Goal: Task Accomplishment & Management: Manage account settings

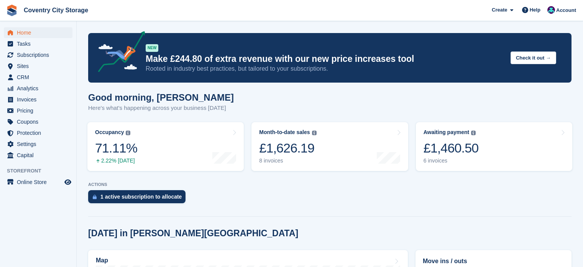
scroll to position [318, 0]
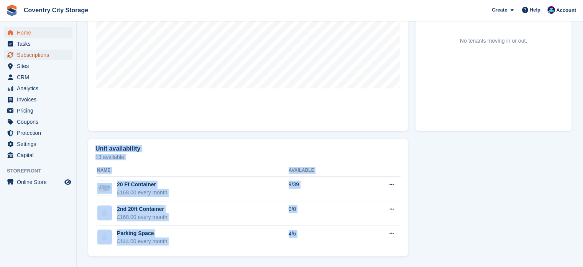
click at [29, 53] on span "Subscriptions" at bounding box center [40, 54] width 46 height 11
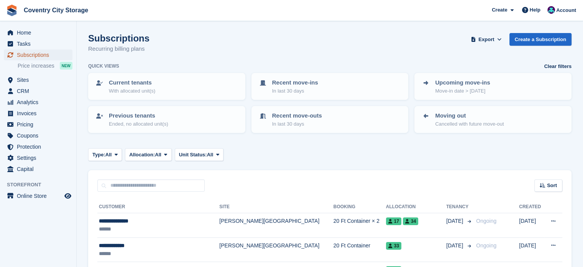
click at [28, 50] on span "Subscriptions" at bounding box center [40, 54] width 46 height 11
click at [95, 39] on h1 "Subscriptions" at bounding box center [118, 38] width 61 height 10
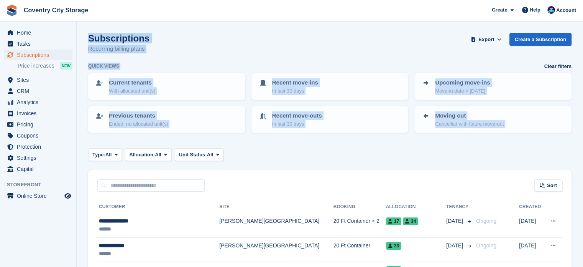
drag, startPoint x: 95, startPoint y: 39, endPoint x: 504, endPoint y: 148, distance: 422.4
click at [504, 148] on div "Type: All All Upcoming Previous Active Ending Allocation: All All Allocated Una…" at bounding box center [330, 154] width 484 height 13
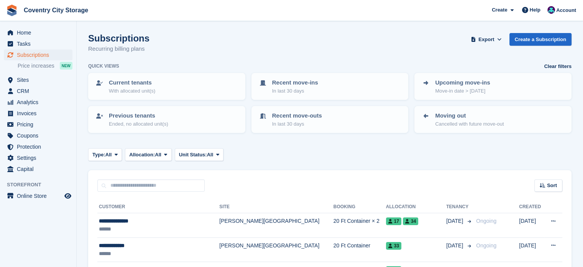
click at [96, 37] on h1 "Subscriptions" at bounding box center [118, 38] width 61 height 10
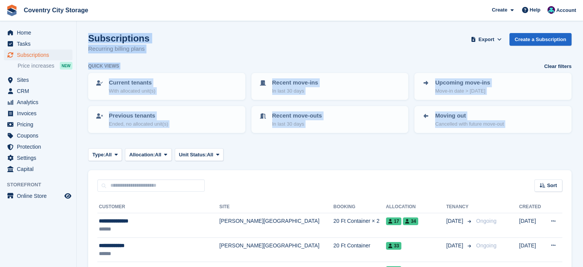
drag, startPoint x: 96, startPoint y: 37, endPoint x: 448, endPoint y: 162, distance: 373.8
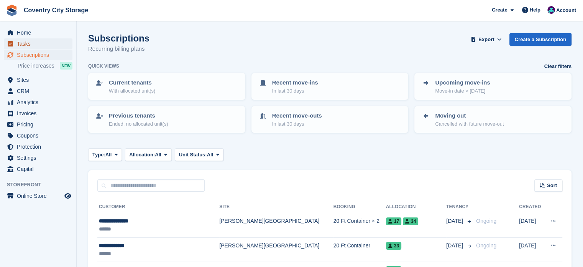
click at [27, 40] on span "Tasks" at bounding box center [40, 43] width 46 height 11
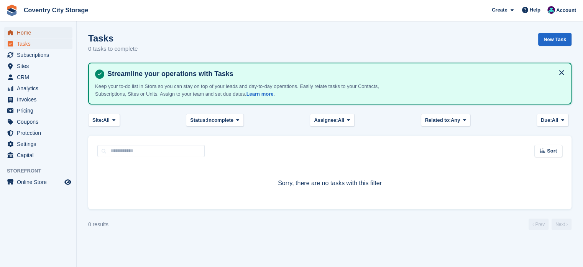
click at [29, 35] on span "Home" at bounding box center [40, 32] width 46 height 11
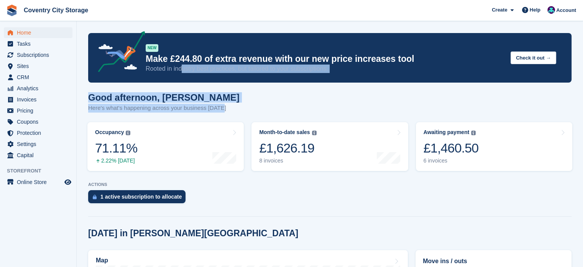
drag, startPoint x: 236, startPoint y: 107, endPoint x: 181, endPoint y: 78, distance: 61.9
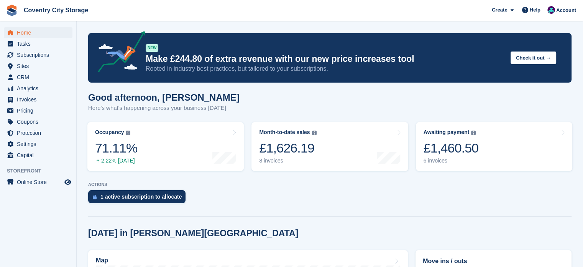
click at [105, 97] on h1 "Good afternoon, Michael" at bounding box center [163, 97] width 151 height 10
drag, startPoint x: 105, startPoint y: 97, endPoint x: 222, endPoint y: 98, distance: 117.7
click at [222, 98] on div "Good afternoon, Michael Here's what's happening across your business today" at bounding box center [330, 107] width 484 height 30
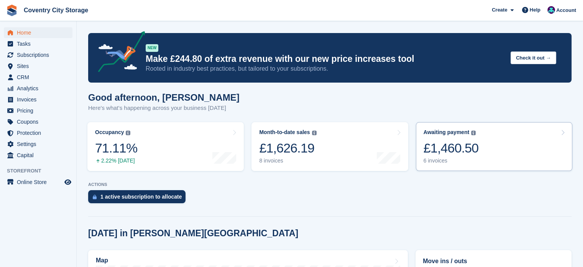
click at [450, 153] on div "£1,460.50" at bounding box center [451, 148] width 55 height 16
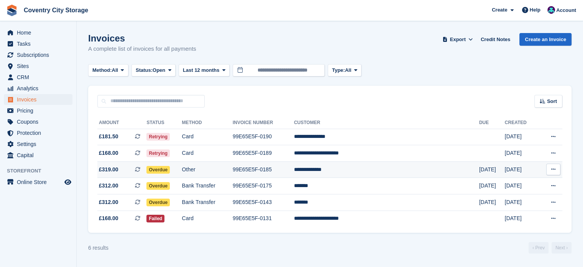
click at [388, 165] on td "**********" at bounding box center [386, 169] width 185 height 16
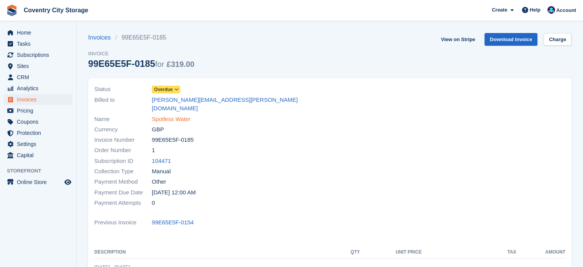
click at [168, 115] on link "Spotless Water" at bounding box center [171, 119] width 39 height 9
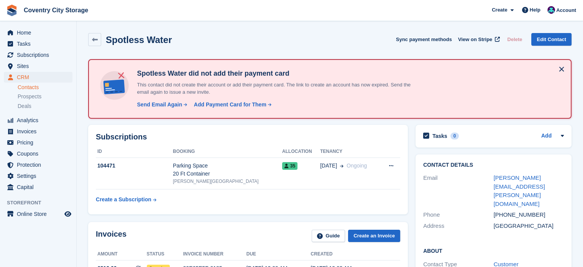
click at [145, 73] on h4 "Spotless Water did not add their payment card" at bounding box center [278, 73] width 288 height 9
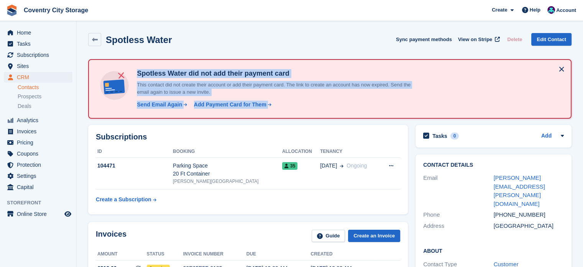
drag, startPoint x: 145, startPoint y: 73, endPoint x: 342, endPoint y: 110, distance: 200.5
click at [342, 110] on div "Spotless Water did not add their payment card This contact did not create their…" at bounding box center [262, 89] width 334 height 46
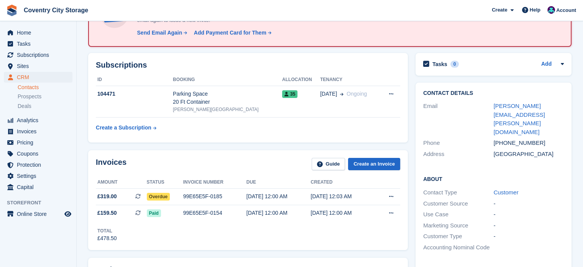
scroll to position [77, 0]
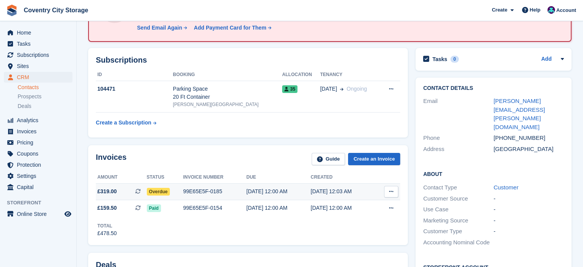
click at [242, 191] on div "99E65E5F-0185" at bounding box center [214, 191] width 63 height 8
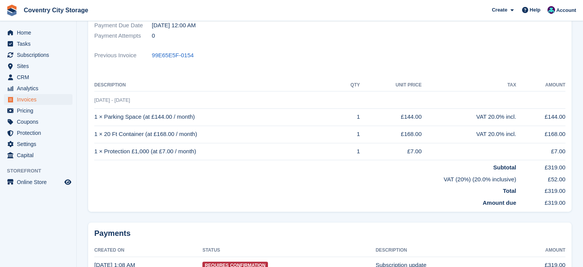
scroll to position [94, 0]
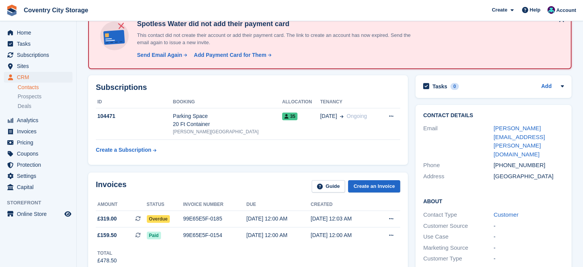
scroll to position [115, 0]
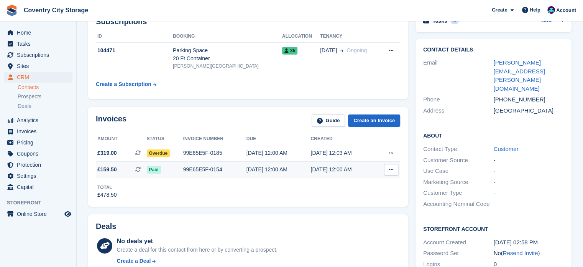
click at [179, 165] on div "Paid" at bounding box center [165, 169] width 36 height 8
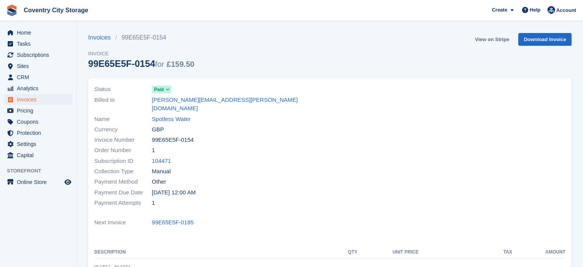
click at [500, 42] on link "View on Stripe" at bounding box center [492, 39] width 40 height 13
